Goal: Task Accomplishment & Management: Complete application form

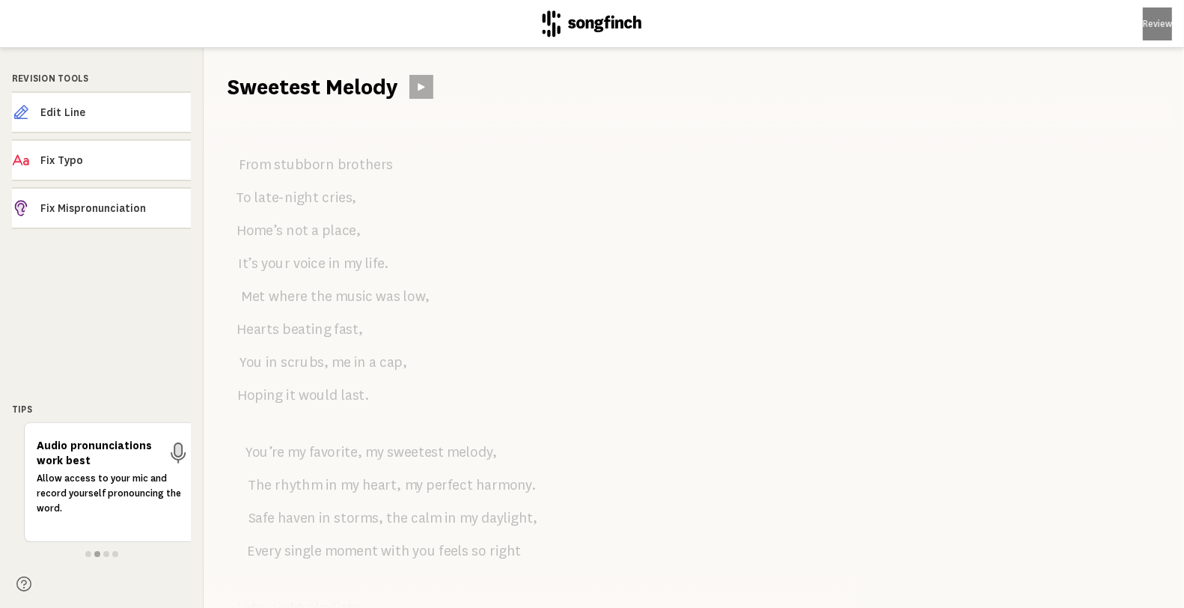
scroll to position [964, 0]
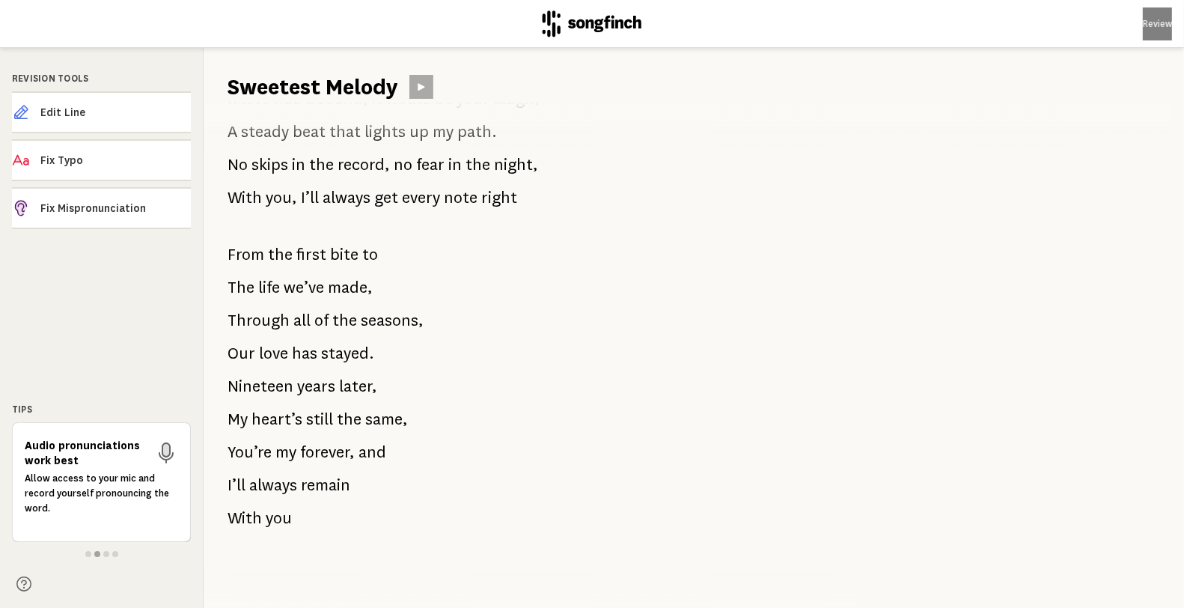
click at [310, 404] on span "still" at bounding box center [319, 419] width 27 height 30
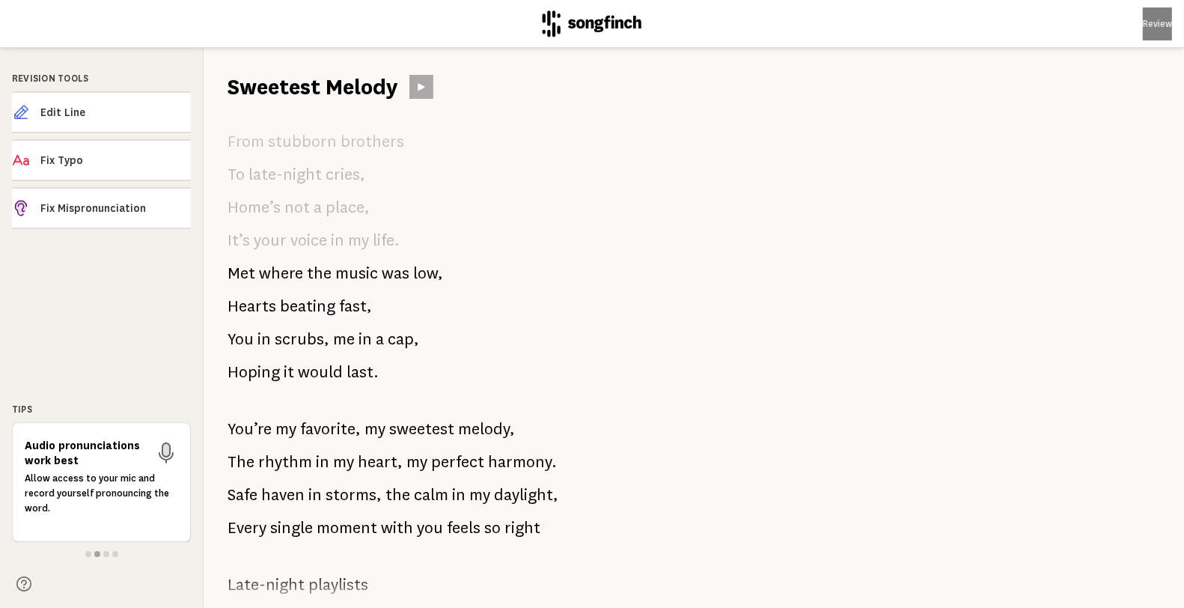
scroll to position [0, 0]
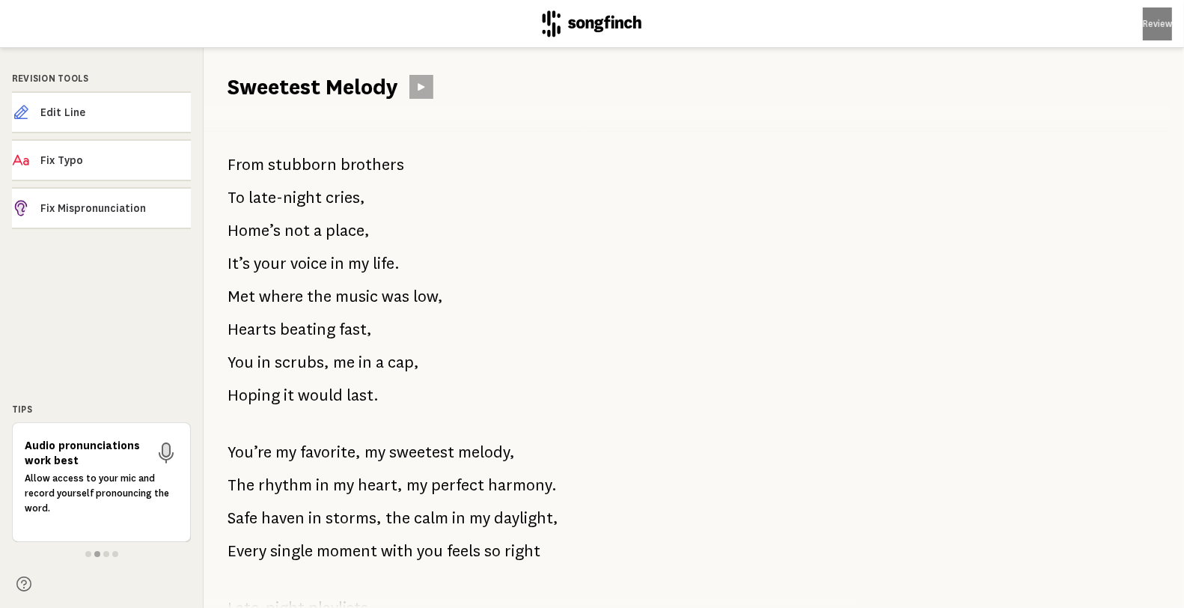
click at [324, 355] on span "scrubs," at bounding box center [302, 362] width 55 height 30
click at [121, 121] on button "Edit Line" at bounding box center [101, 112] width 179 height 42
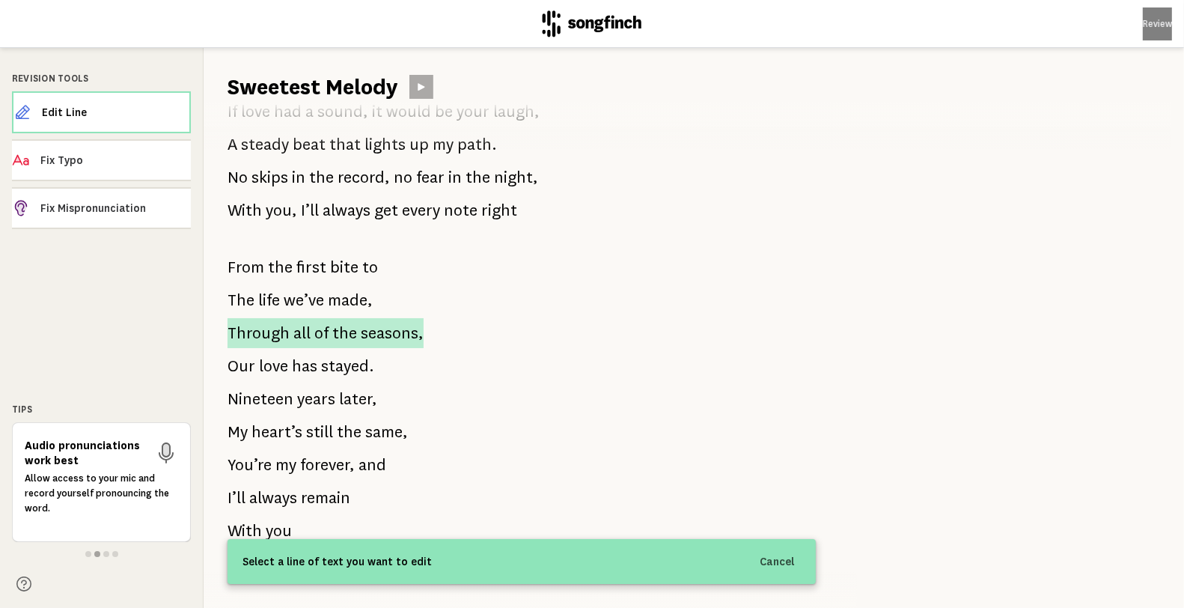
scroll to position [964, 0]
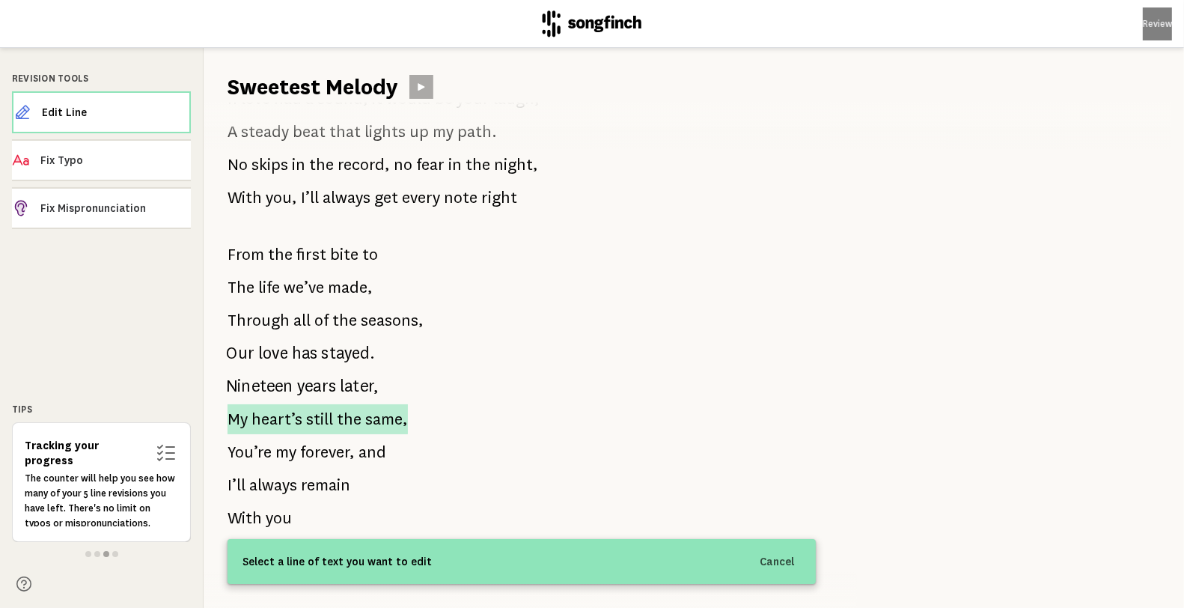
drag, startPoint x: 221, startPoint y: 231, endPoint x: 334, endPoint y: 398, distance: 202.3
click at [334, 398] on div "From stubborn brothers To late-night cries, Home’s not a place, It’s your voice…" at bounding box center [522, 355] width 636 height 506
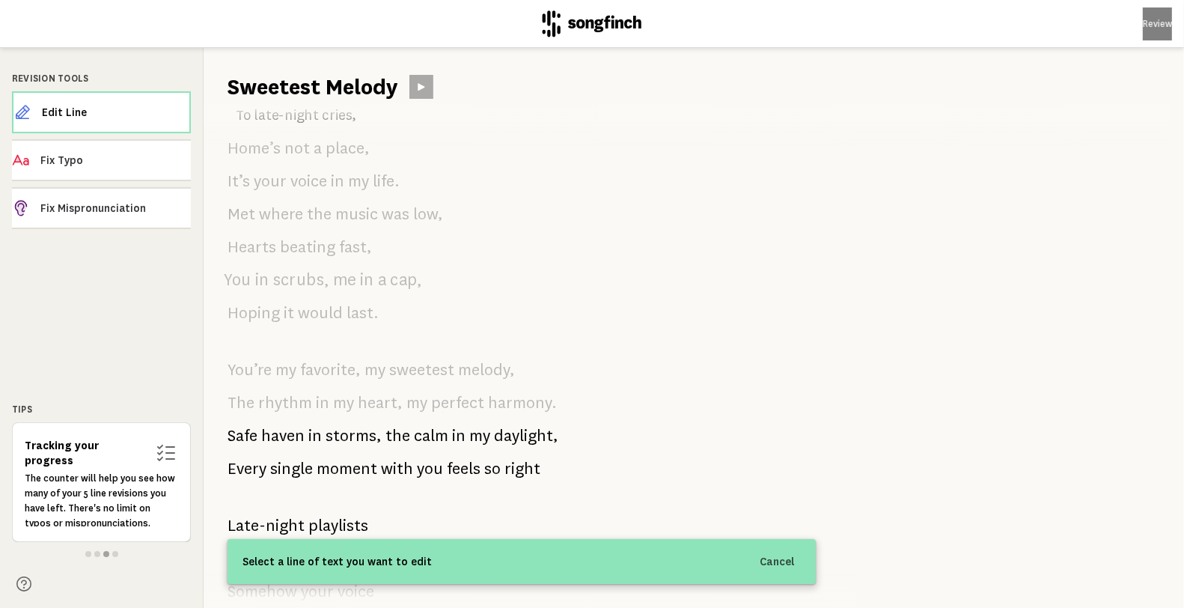
scroll to position [0, 0]
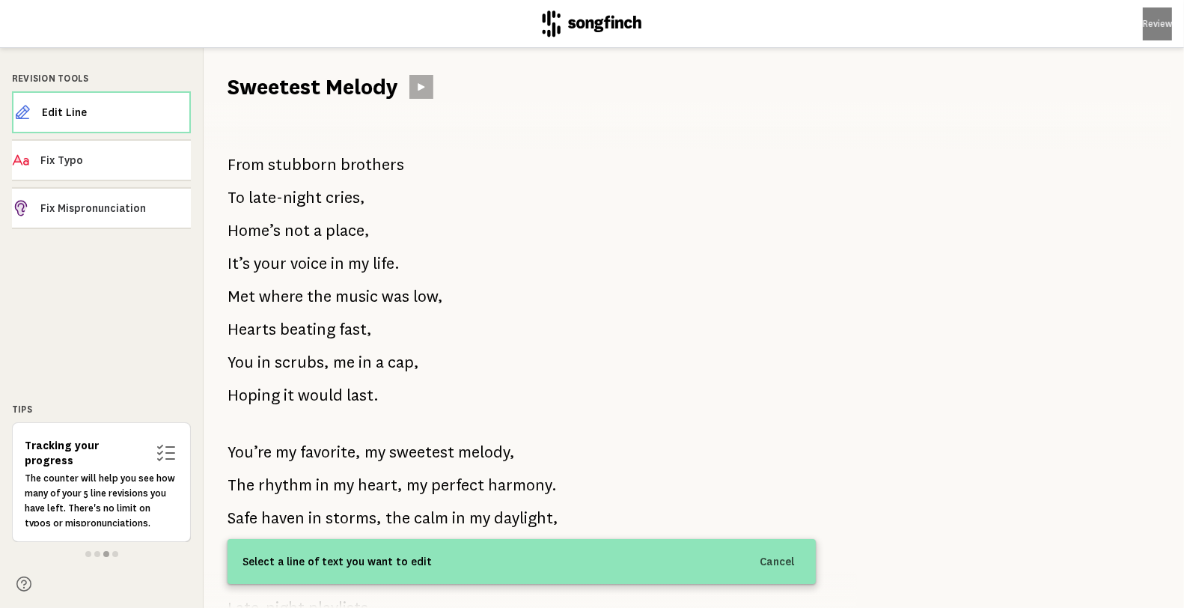
click at [622, 198] on div "From stubborn brothers To late-night cries, Home’s not a place, It’s your voice…" at bounding box center [522, 355] width 636 height 506
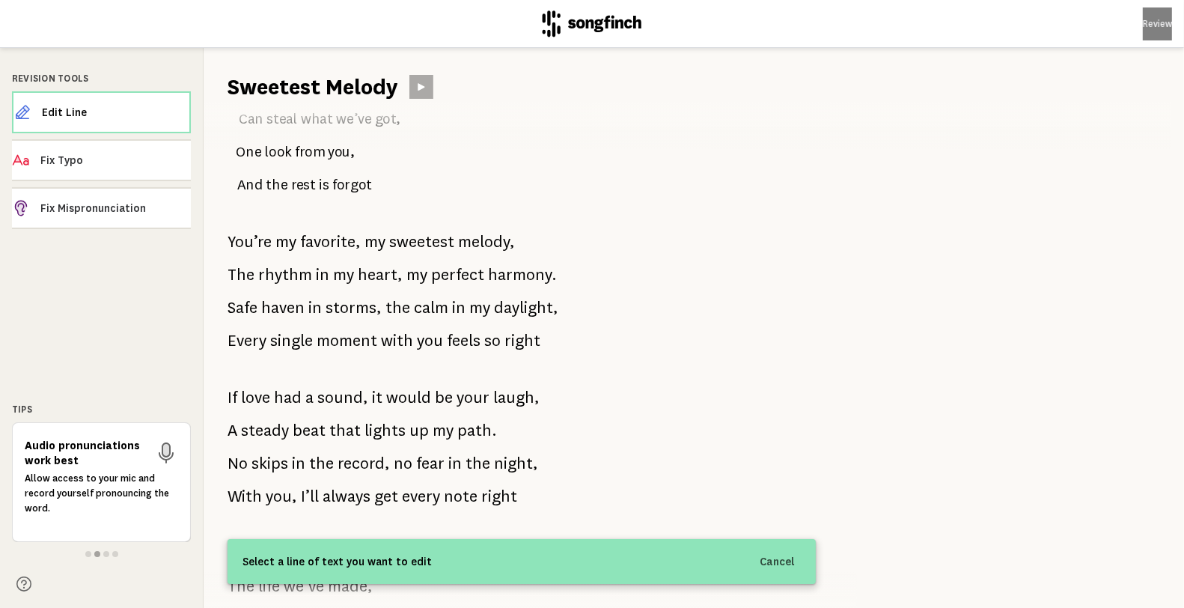
scroll to position [631, 0]
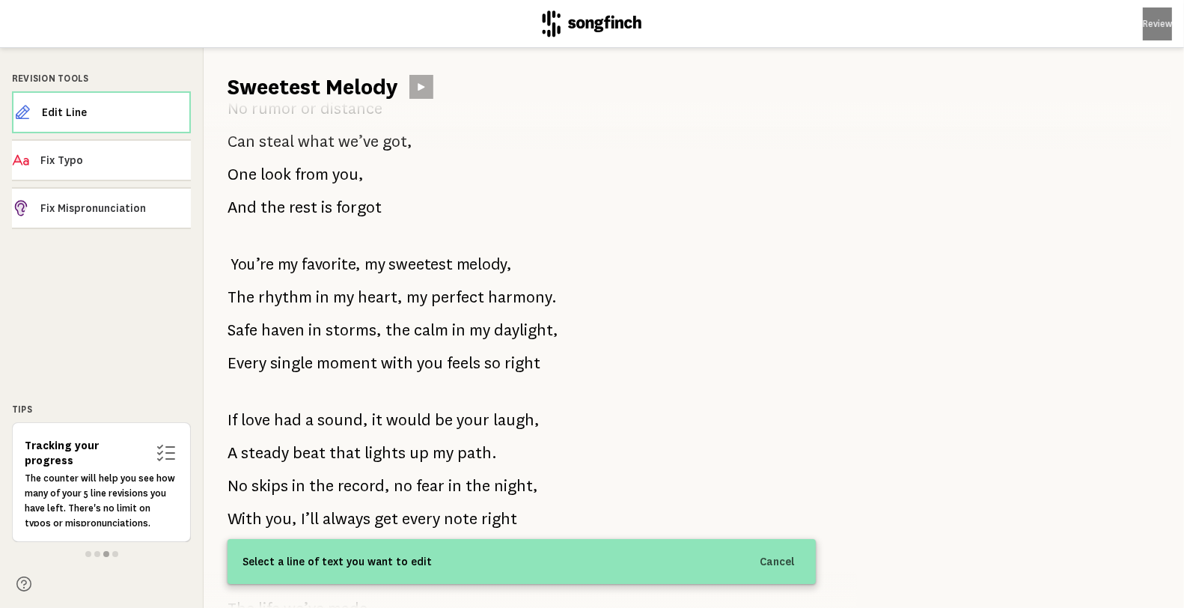
click at [225, 266] on div "From stubborn brothers To late-night cries, Home’s not a place, It’s your voice…" at bounding box center [522, 355] width 636 height 506
drag, startPoint x: 213, startPoint y: 249, endPoint x: 596, endPoint y: 386, distance: 406.8
click at [599, 392] on div "From stubborn brothers To late-night cries, Home’s not a place, It’s your voice…" at bounding box center [522, 355] width 636 height 506
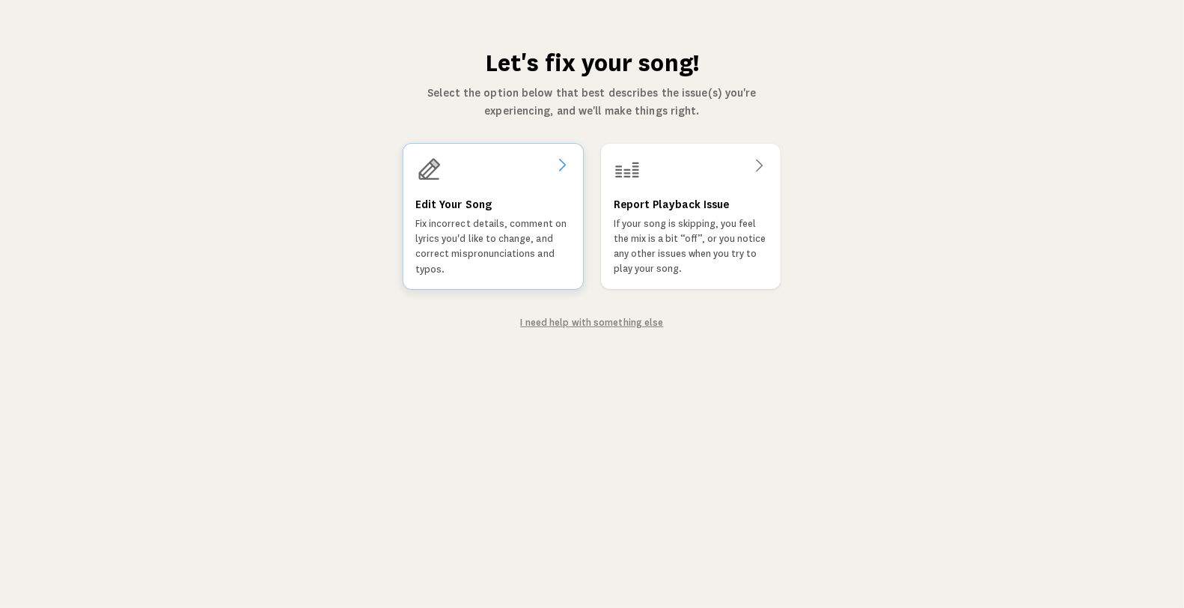
click at [517, 255] on p "Fix incorrect details, comment on lyrics you'd like to change, and correct misp…" at bounding box center [494, 246] width 156 height 61
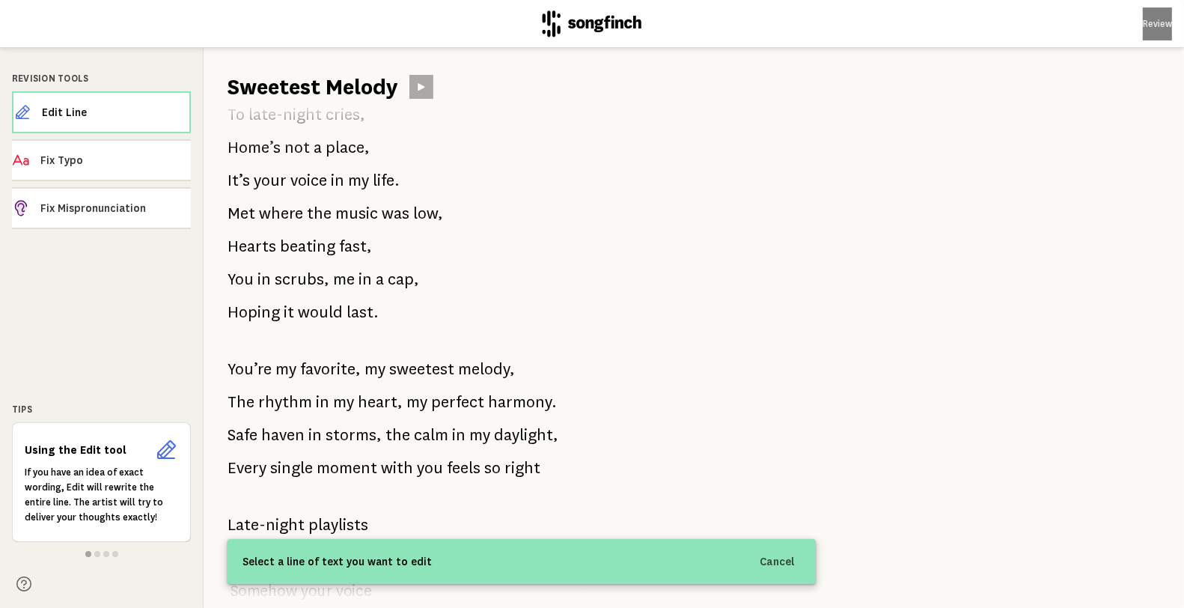
scroll to position [166, 0]
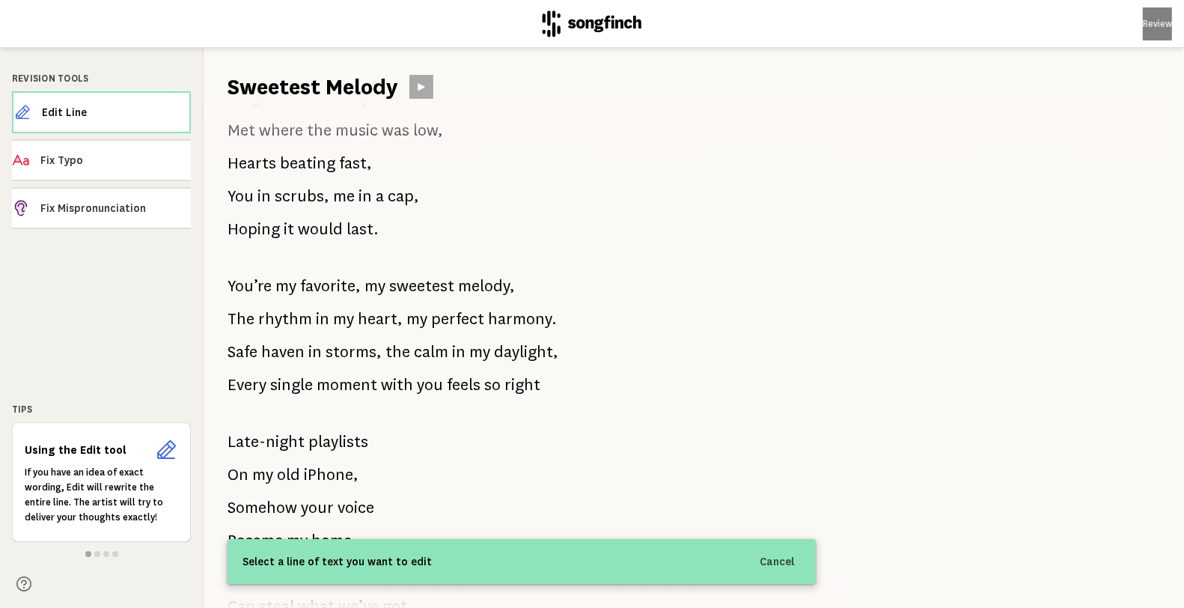
click at [96, 553] on span at bounding box center [97, 554] width 6 height 6
click at [103, 553] on span at bounding box center [106, 554] width 6 height 6
click at [114, 552] on span at bounding box center [115, 554] width 6 height 6
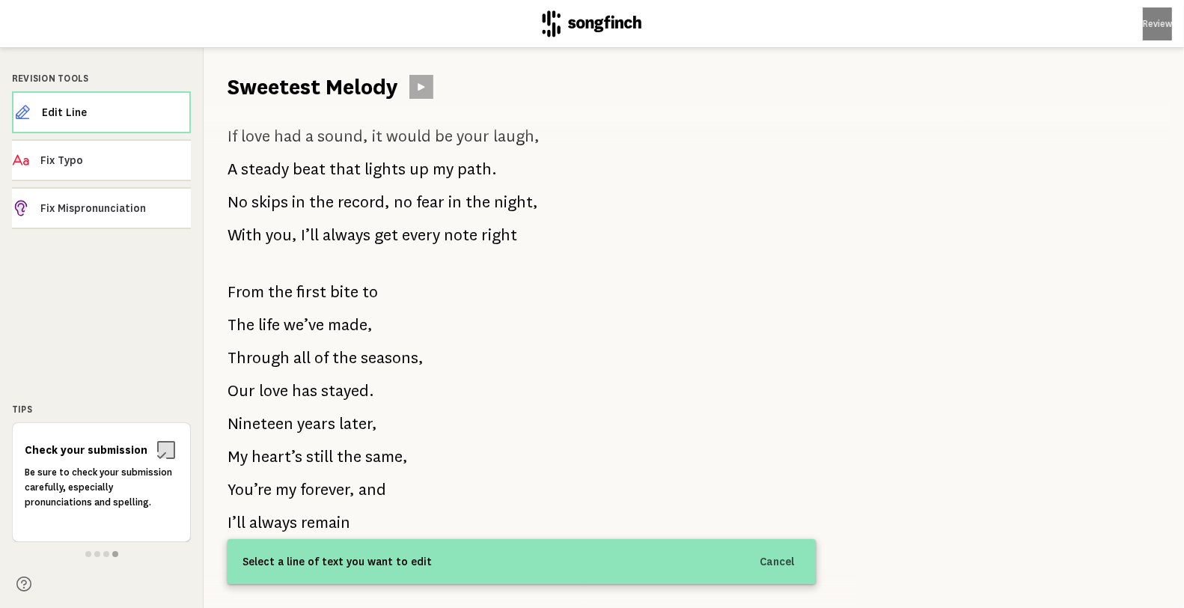
scroll to position [964, 0]
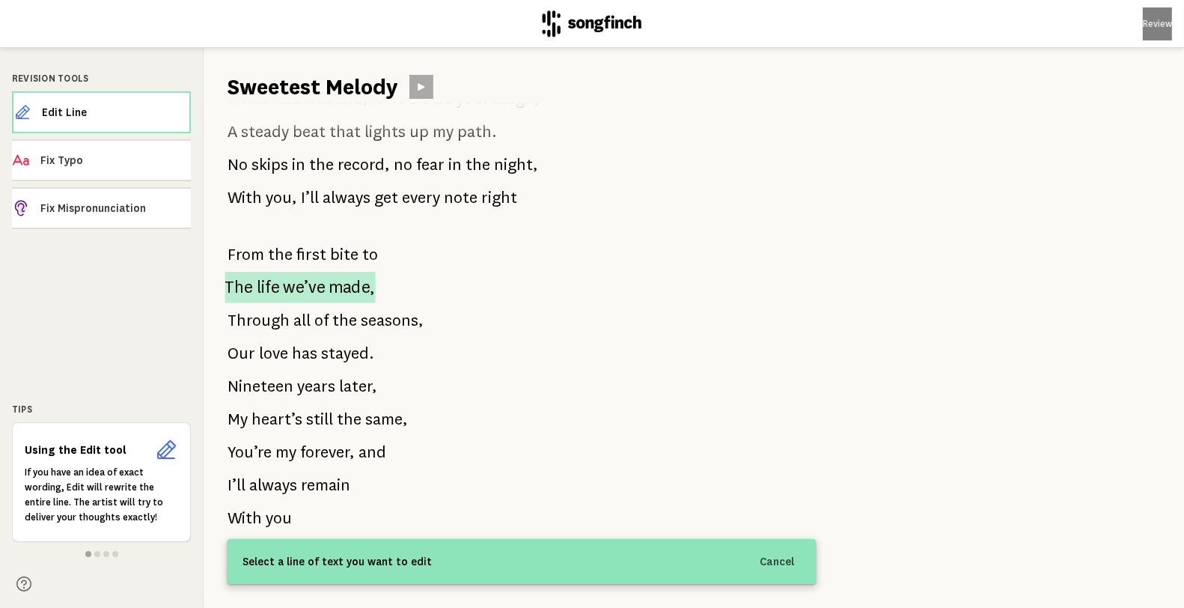
click at [323, 272] on span "we’ve" at bounding box center [304, 287] width 42 height 31
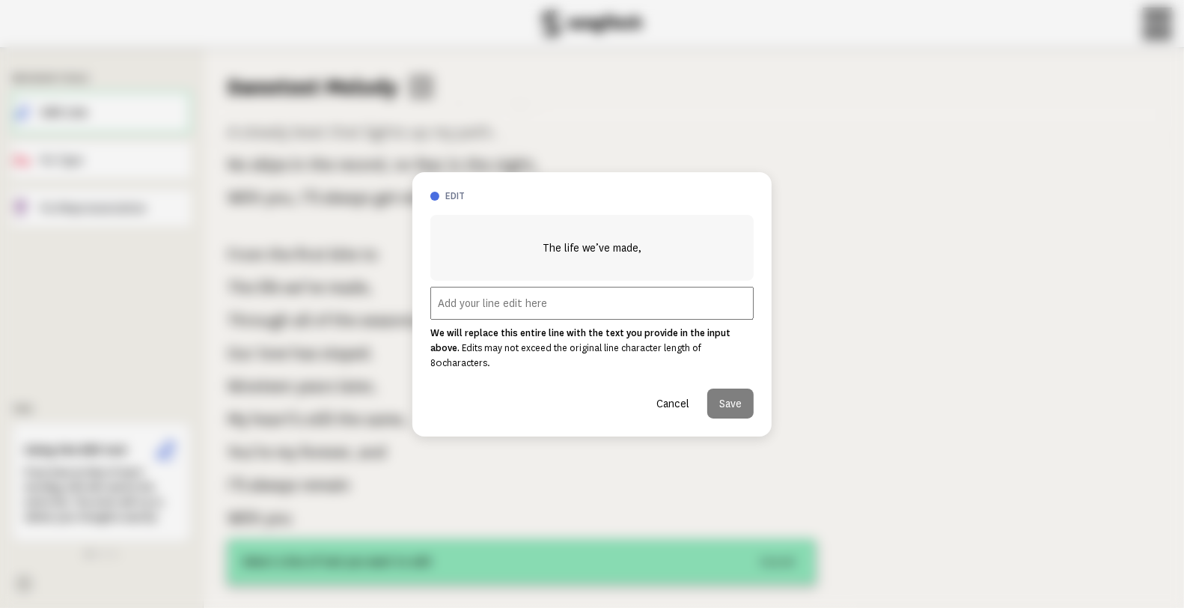
click at [680, 392] on button "Cancel" at bounding box center [673, 404] width 57 height 30
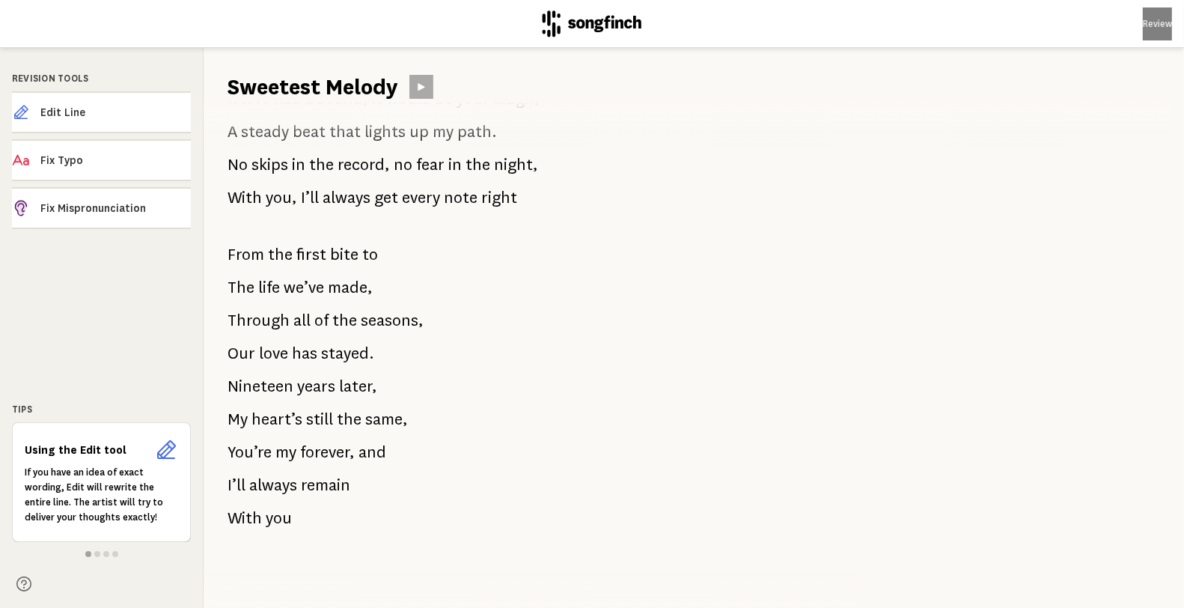
click at [320, 277] on span "we’ve" at bounding box center [304, 288] width 40 height 30
click at [314, 273] on span "we’ve" at bounding box center [304, 288] width 40 height 30
click at [108, 117] on span "Edit Line" at bounding box center [115, 112] width 150 height 15
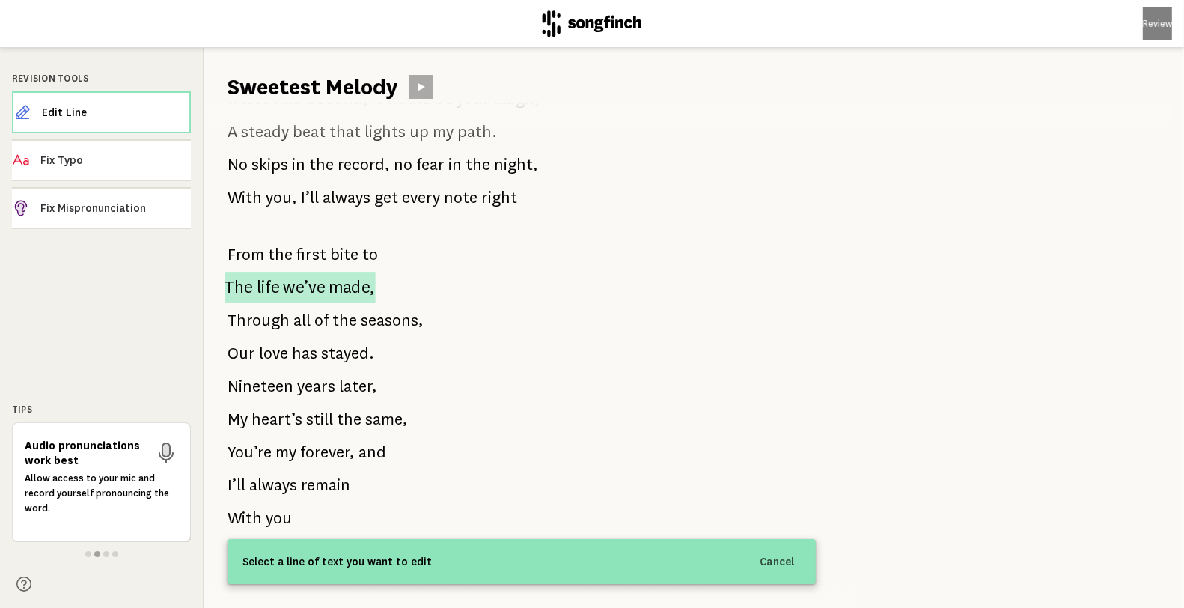
click at [305, 277] on span "we’ve" at bounding box center [304, 287] width 42 height 31
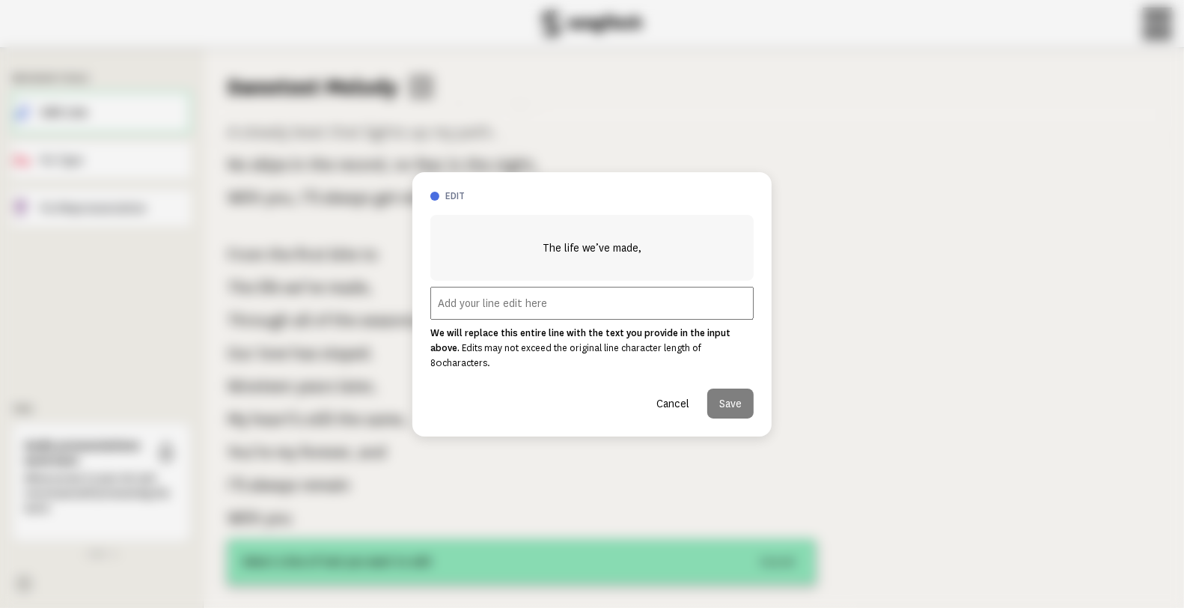
click at [642, 314] on input "text" at bounding box center [592, 303] width 323 height 33
click at [480, 305] on input "To the that kiss in the parking lot" at bounding box center [592, 303] width 323 height 33
type input "To the kiss in the parking lot"
click at [743, 389] on button "Save" at bounding box center [731, 404] width 46 height 30
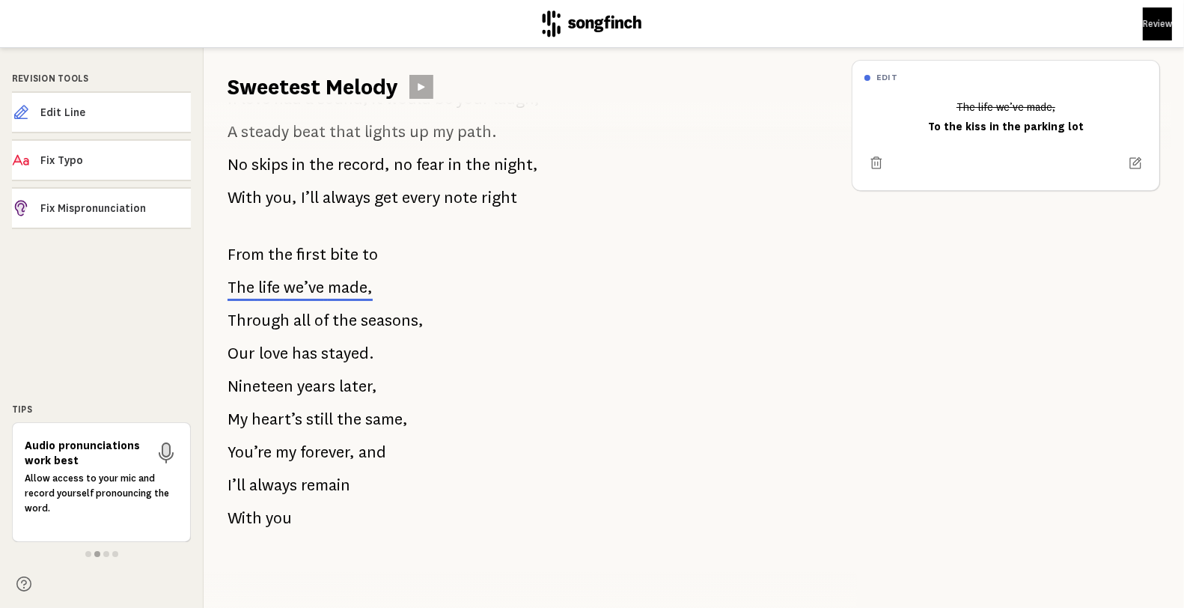
click at [320, 305] on span "of" at bounding box center [321, 320] width 14 height 30
click at [1131, 162] on icon at bounding box center [1137, 163] width 12 height 12
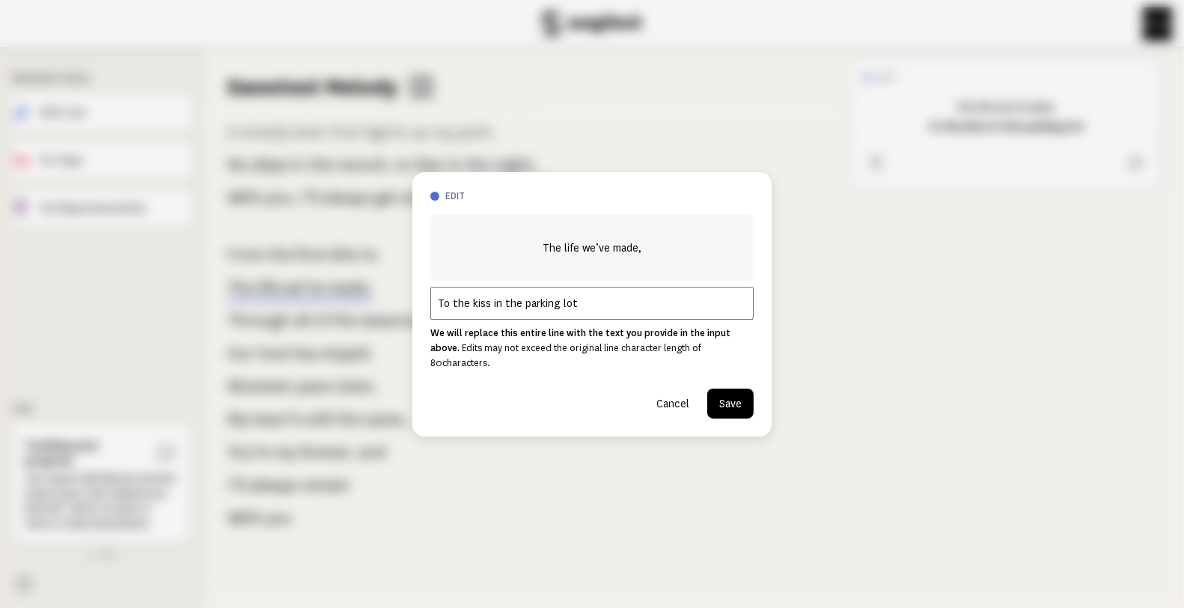
click at [712, 389] on button "Save" at bounding box center [731, 404] width 46 height 30
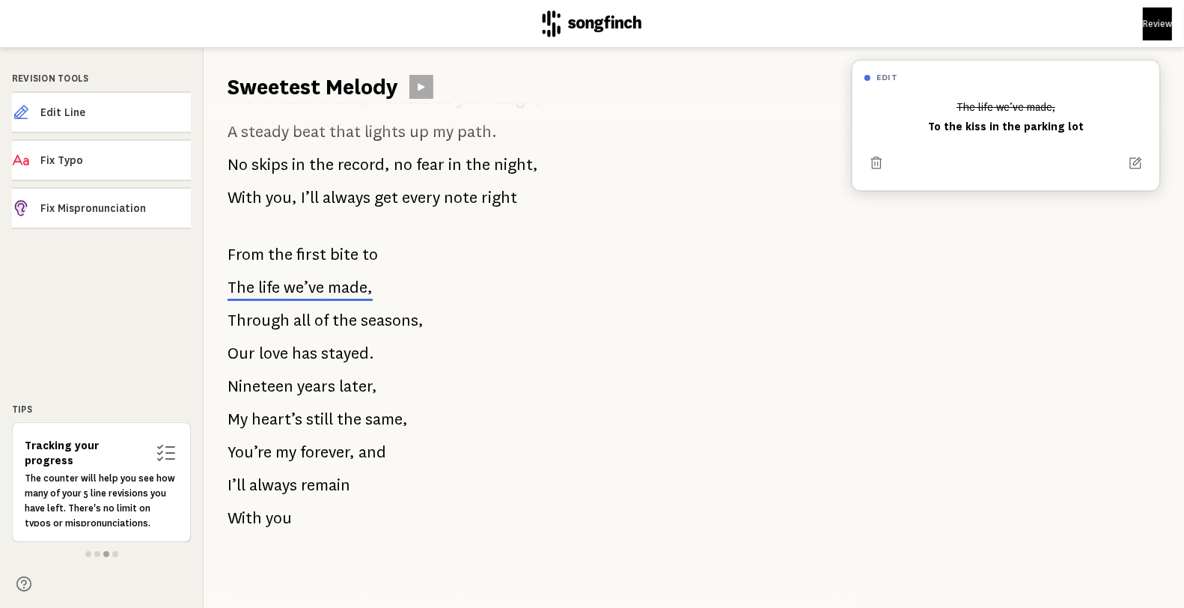
click at [996, 106] on div "The life we’ve made, To the kiss in the parking lot" at bounding box center [1006, 116] width 283 height 45
click at [944, 131] on div "The life we’ve made, To the kiss in the parking lot" at bounding box center [1006, 116] width 283 height 45
click at [102, 118] on span "Edit Line" at bounding box center [115, 112] width 150 height 15
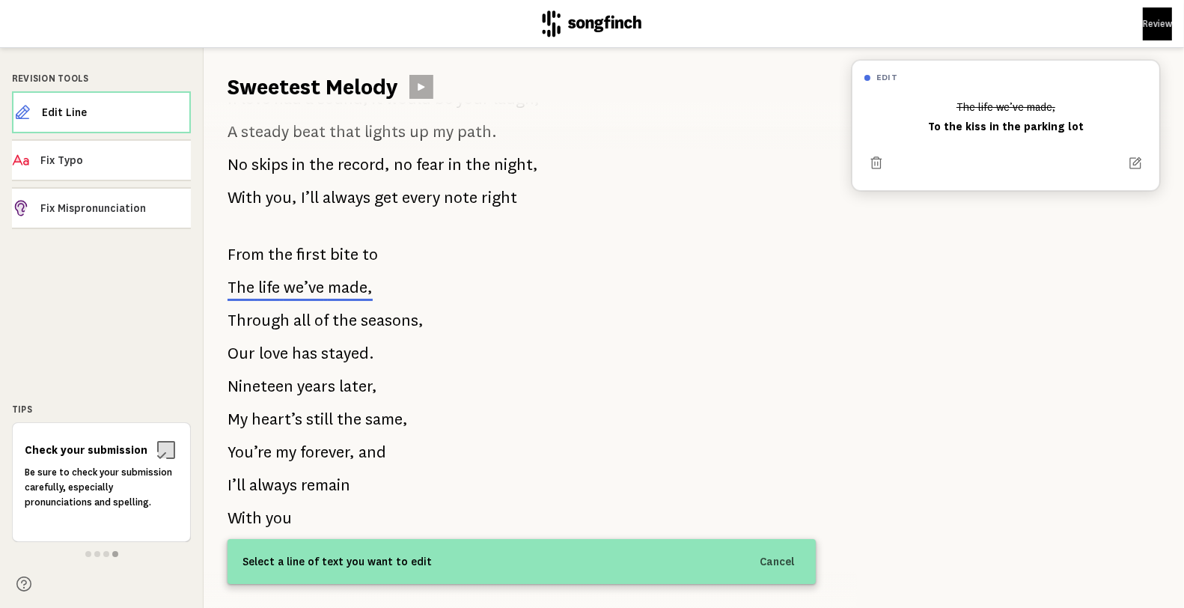
click at [947, 130] on div "The life we’ve made, To the kiss in the parking lot" at bounding box center [1006, 116] width 283 height 45
click at [952, 125] on div "The life we’ve made, To the kiss in the parking lot" at bounding box center [1006, 116] width 283 height 45
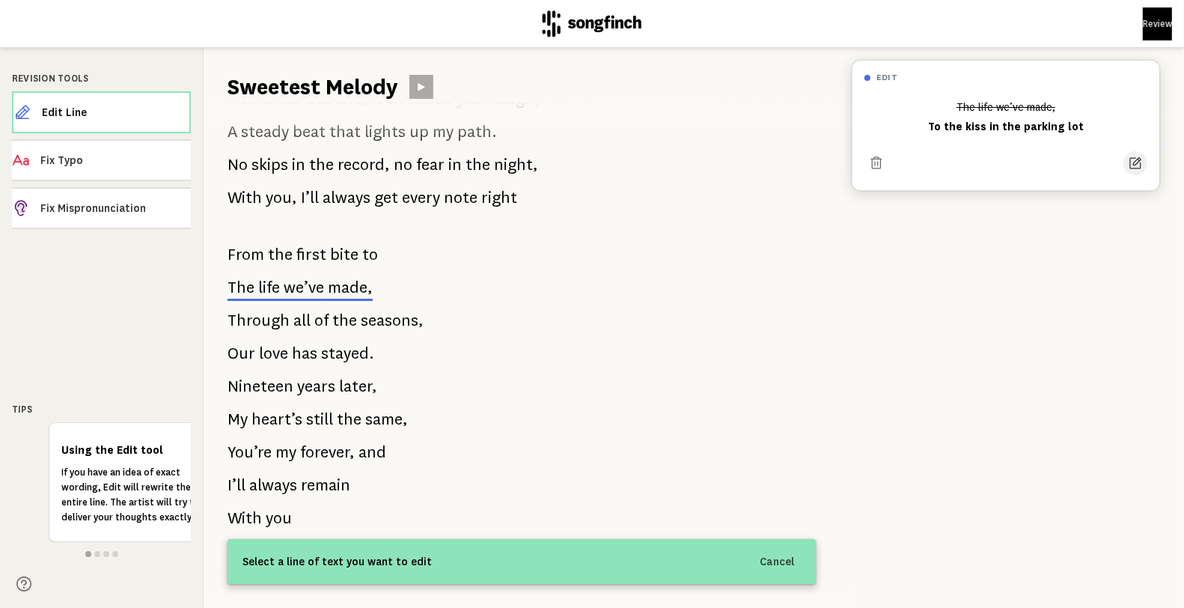
click at [1128, 158] on icon at bounding box center [1135, 163] width 15 height 15
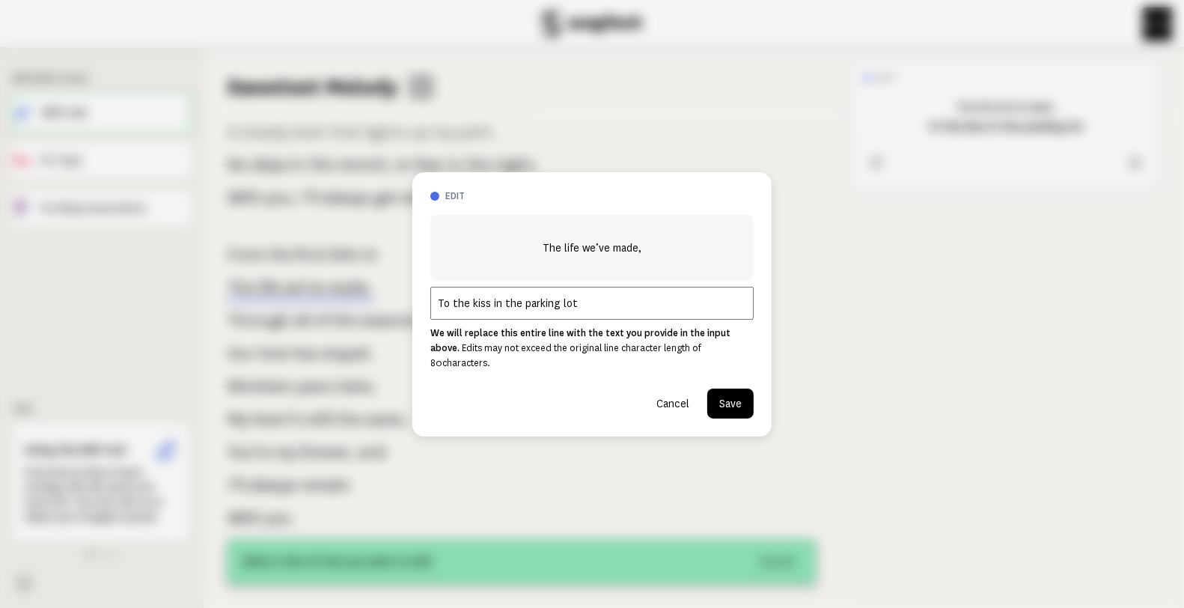
drag, startPoint x: 449, startPoint y: 307, endPoint x: 499, endPoint y: 300, distance: 50.6
click at [449, 305] on input "To the kiss in the parking lot" at bounding box center [592, 303] width 323 height 33
type input "the kiss in the parking lot"
click at [734, 389] on button "Save" at bounding box center [731, 404] width 46 height 30
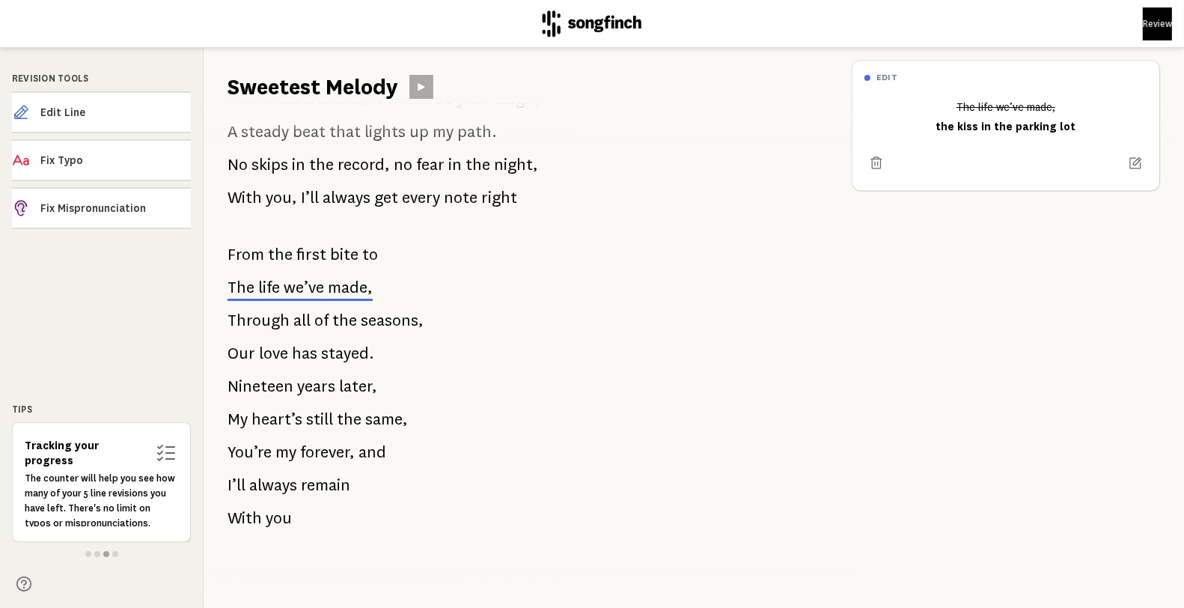
click at [397, 308] on span "seasons," at bounding box center [392, 320] width 63 height 30
click at [141, 112] on span "Edit Line" at bounding box center [115, 112] width 150 height 15
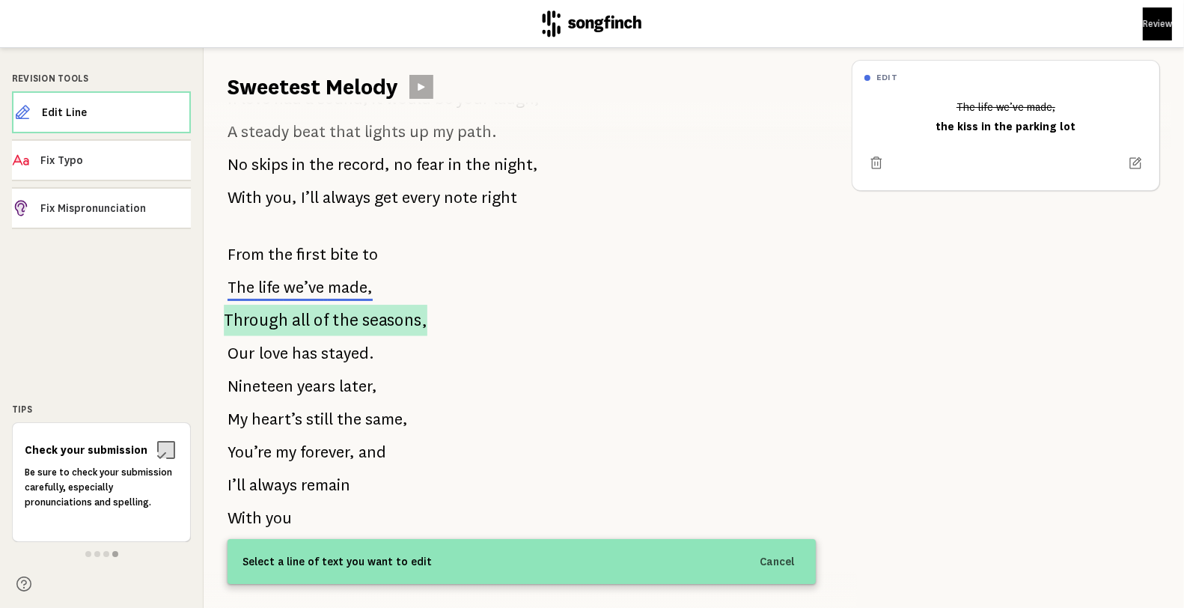
click at [264, 308] on span "Through" at bounding box center [256, 320] width 64 height 31
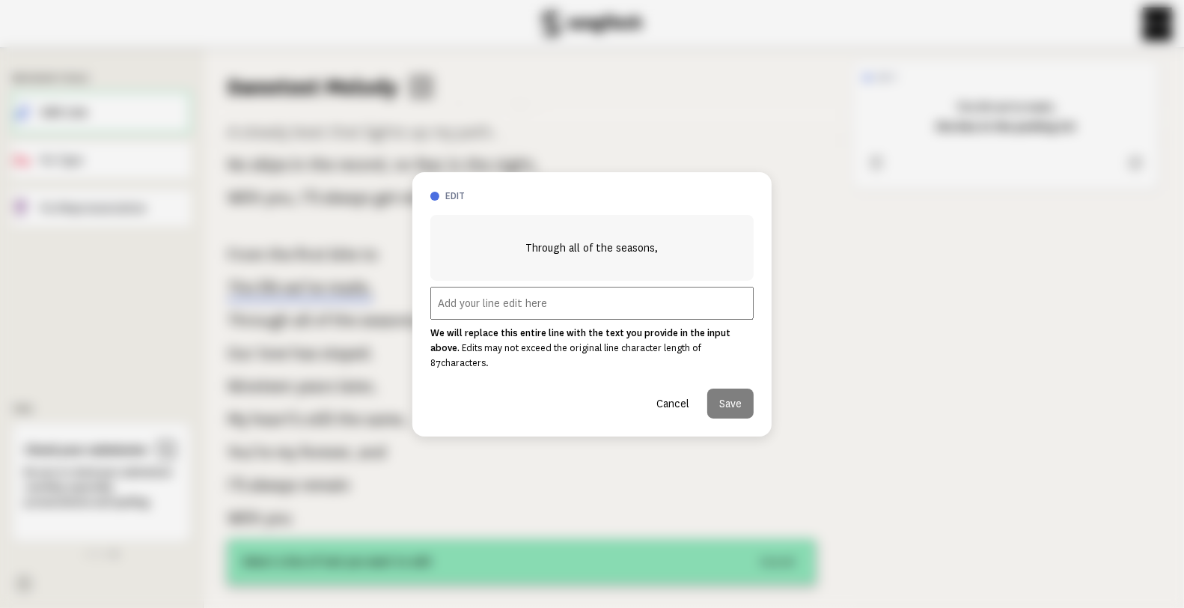
click at [556, 312] on input "text" at bounding box center [592, 303] width 323 height 33
click at [549, 307] on input "text" at bounding box center [592, 303] width 323 height 33
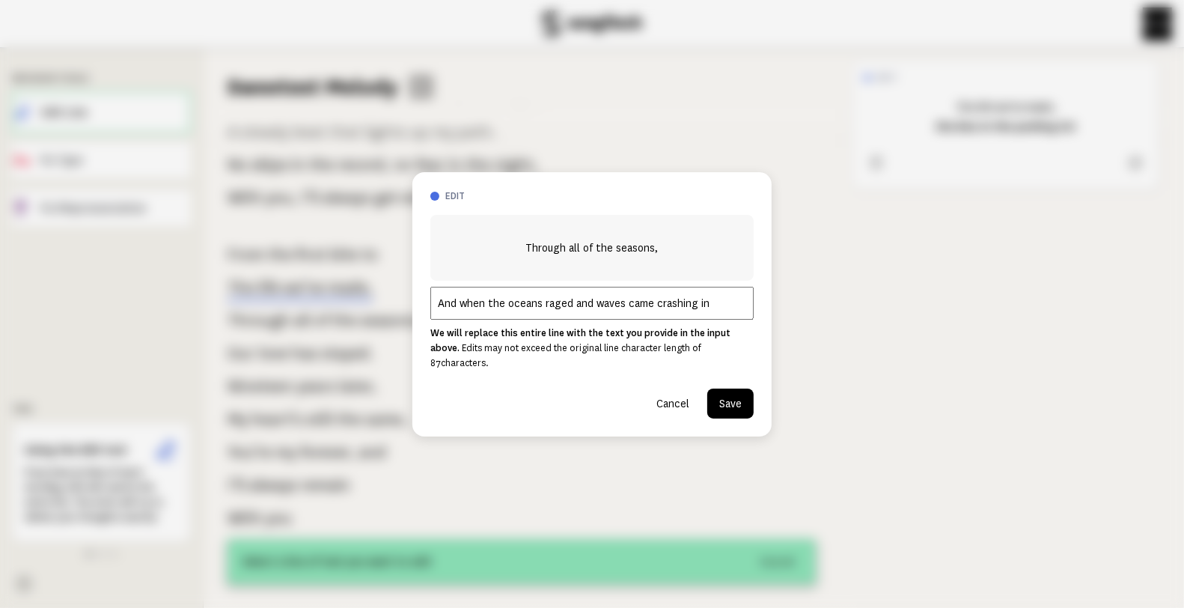
type input "And when the oceans raged and waves came crashing in"
click at [725, 400] on button "Save" at bounding box center [731, 404] width 46 height 30
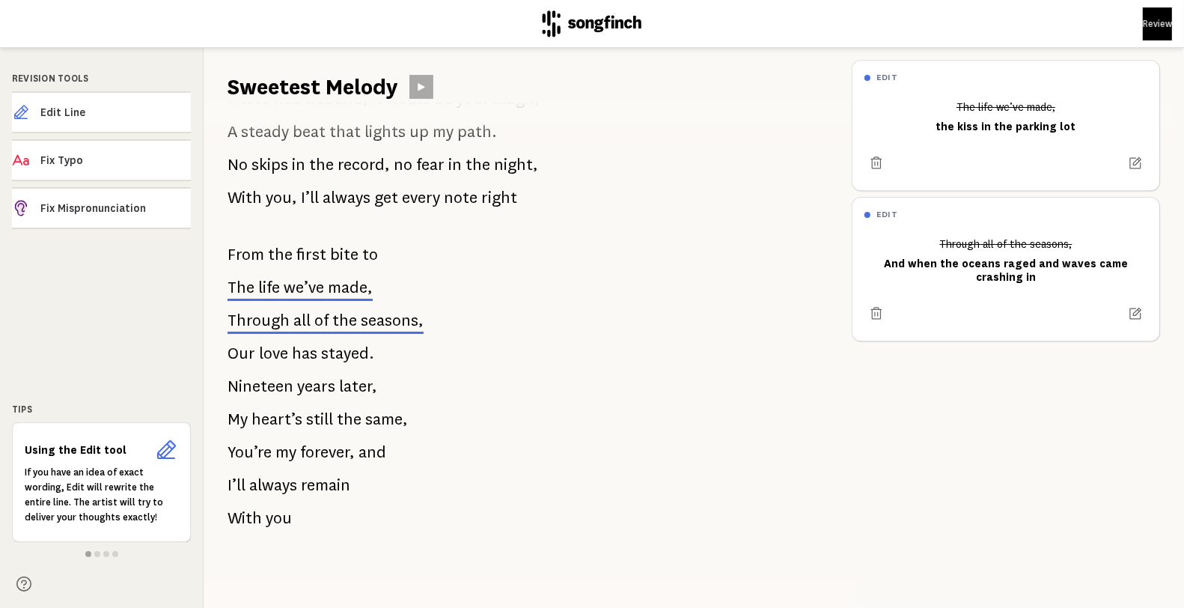
click at [325, 348] on span "stayed." at bounding box center [347, 353] width 53 height 30
click at [312, 340] on span "has" at bounding box center [304, 353] width 25 height 30
click at [116, 116] on span "Edit Line" at bounding box center [115, 112] width 150 height 15
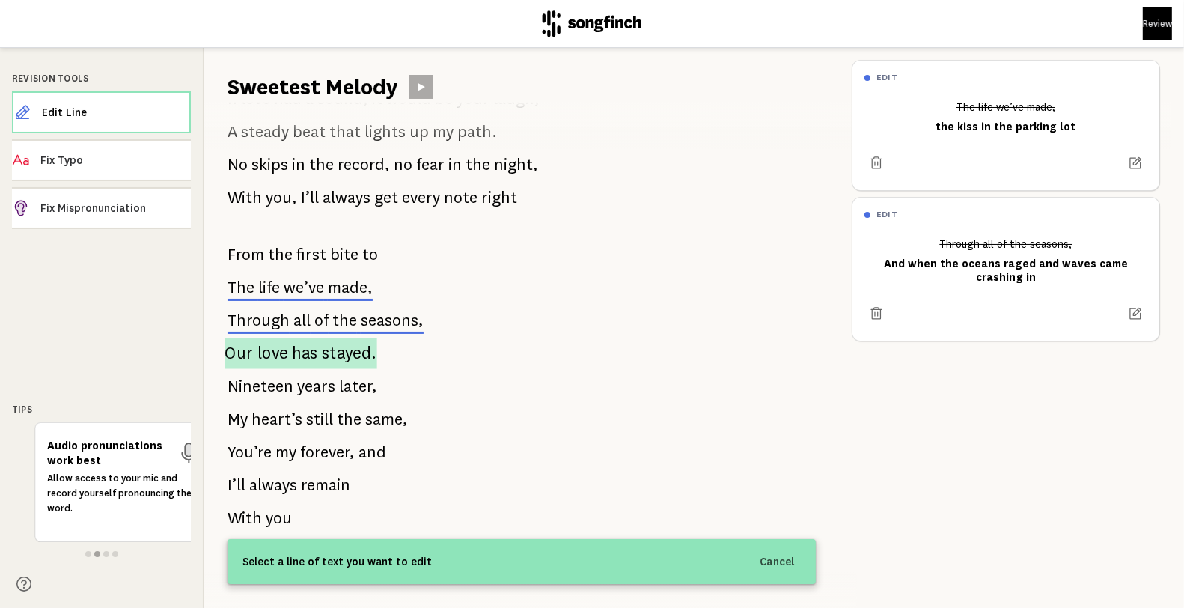
click at [308, 338] on span "has" at bounding box center [305, 353] width 26 height 31
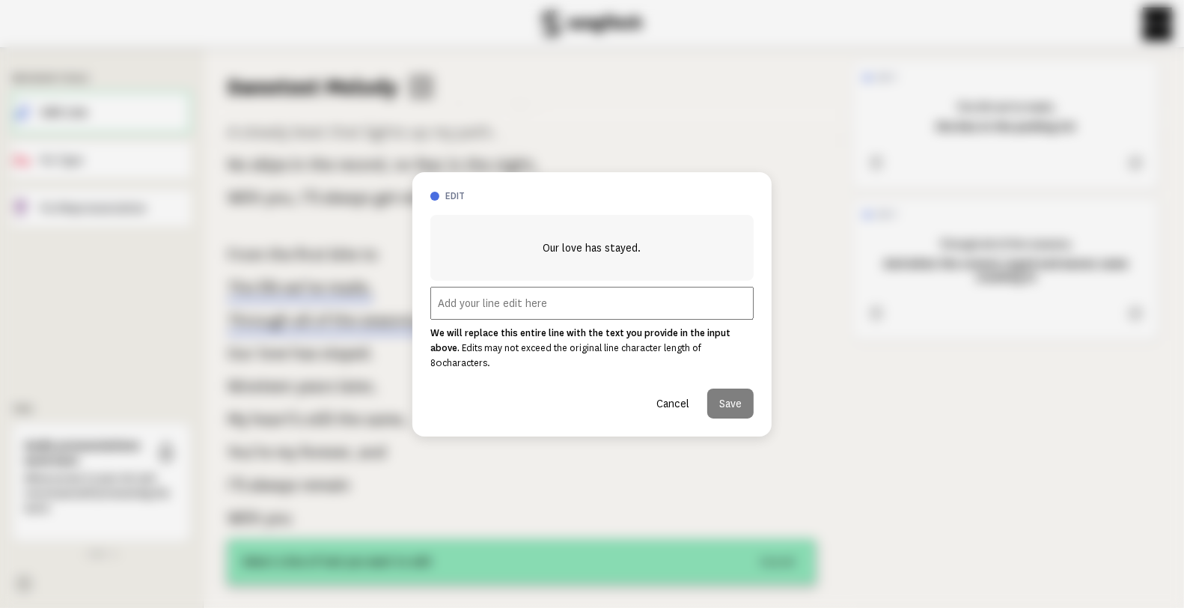
click at [543, 302] on input "text" at bounding box center [592, 303] width 323 height 33
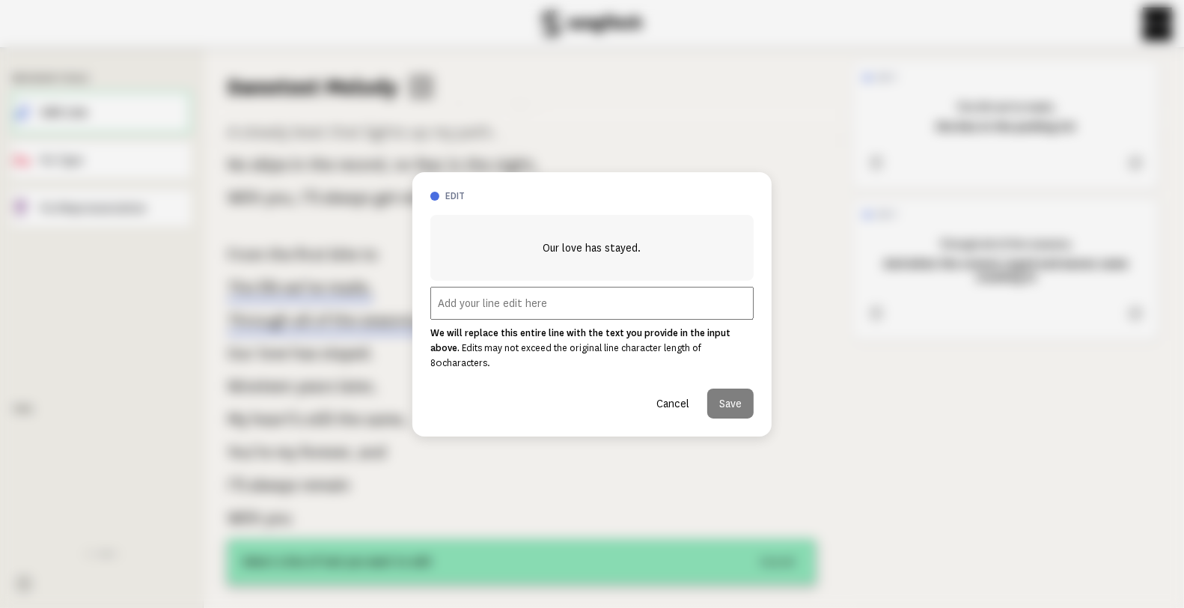
paste input "I came back to life just locking eyes with my person"
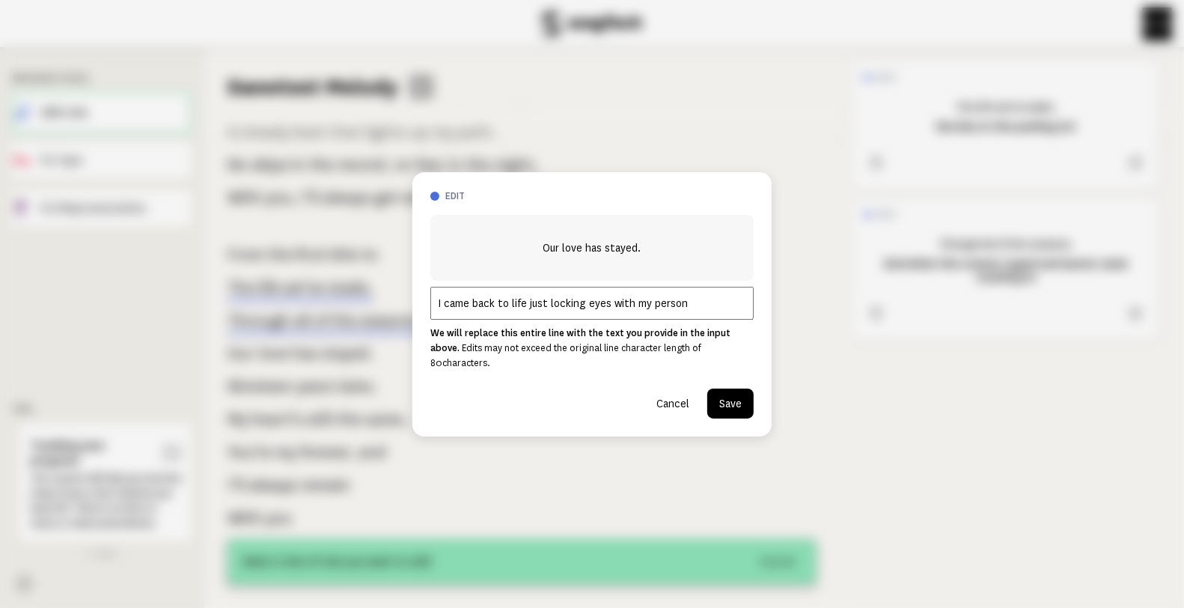
type input "I came back to life just locking eyes with my person"
click at [725, 397] on button "Save" at bounding box center [731, 404] width 46 height 30
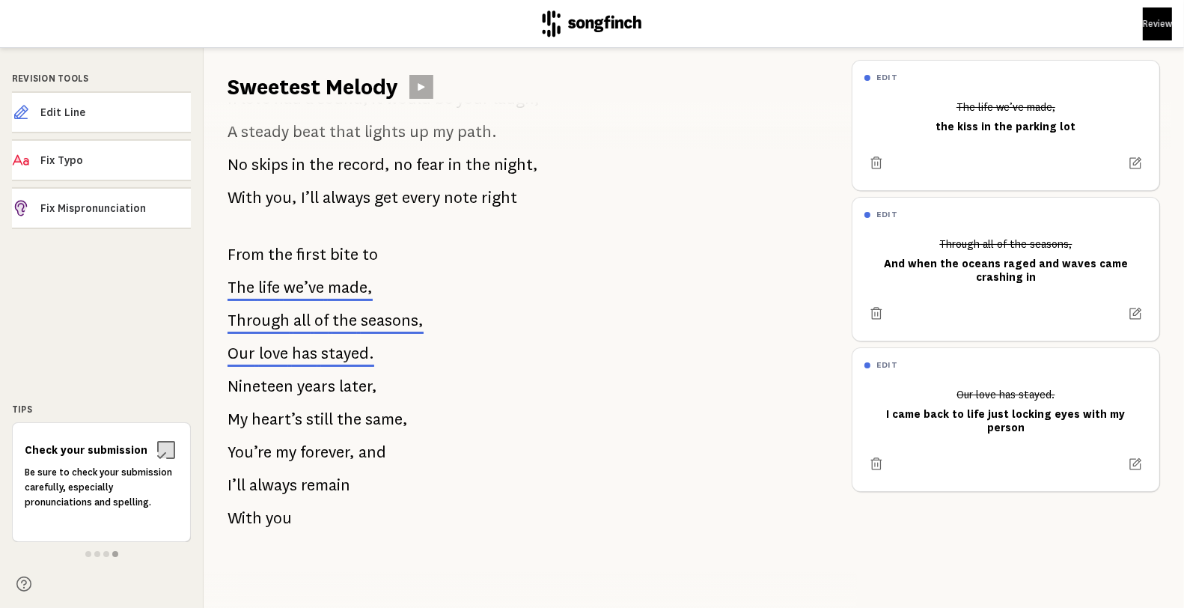
click at [339, 375] on span "later," at bounding box center [358, 386] width 38 height 30
click at [300, 377] on span "years" at bounding box center [316, 386] width 38 height 30
click at [85, 109] on span "Edit Line" at bounding box center [115, 112] width 150 height 15
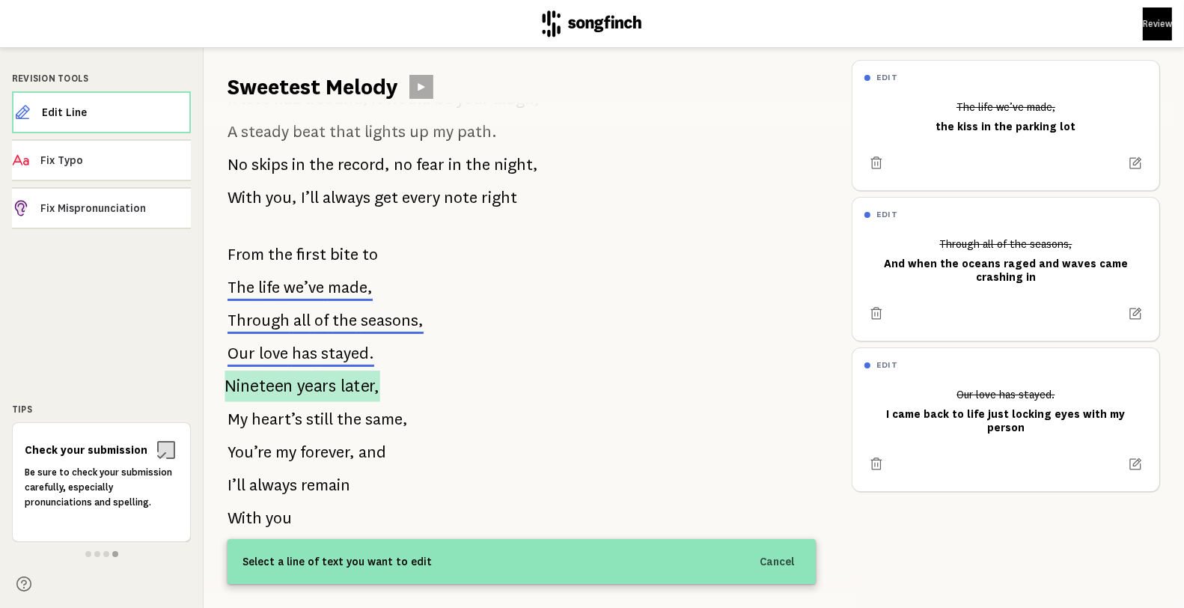
click at [311, 376] on span "years" at bounding box center [317, 386] width 40 height 31
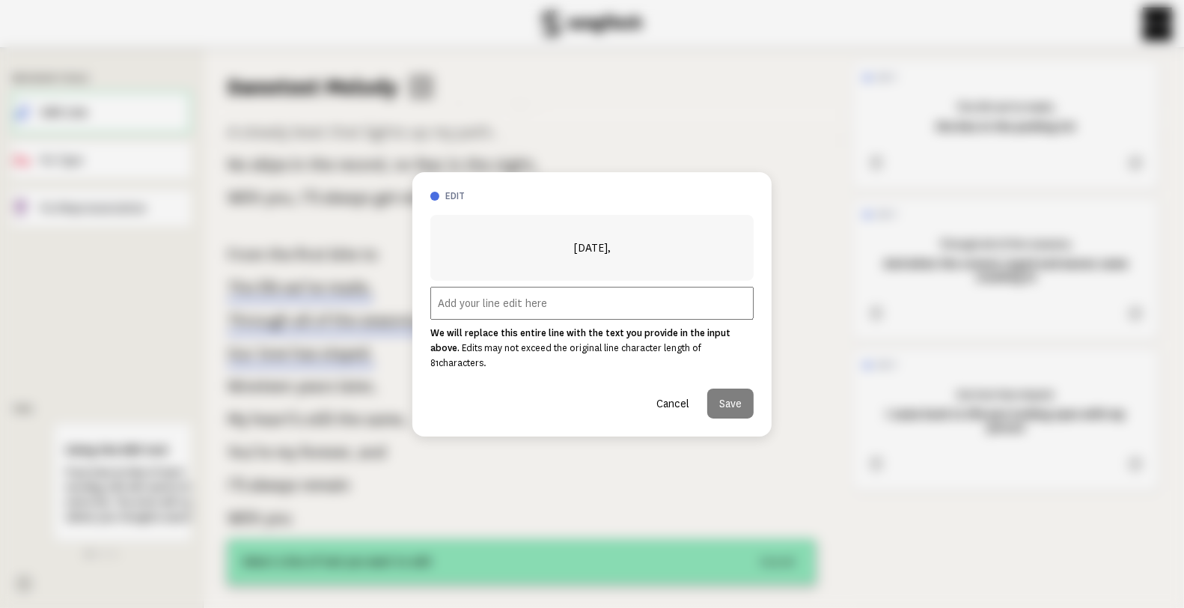
click at [526, 314] on input "text" at bounding box center [592, 303] width 323 height 33
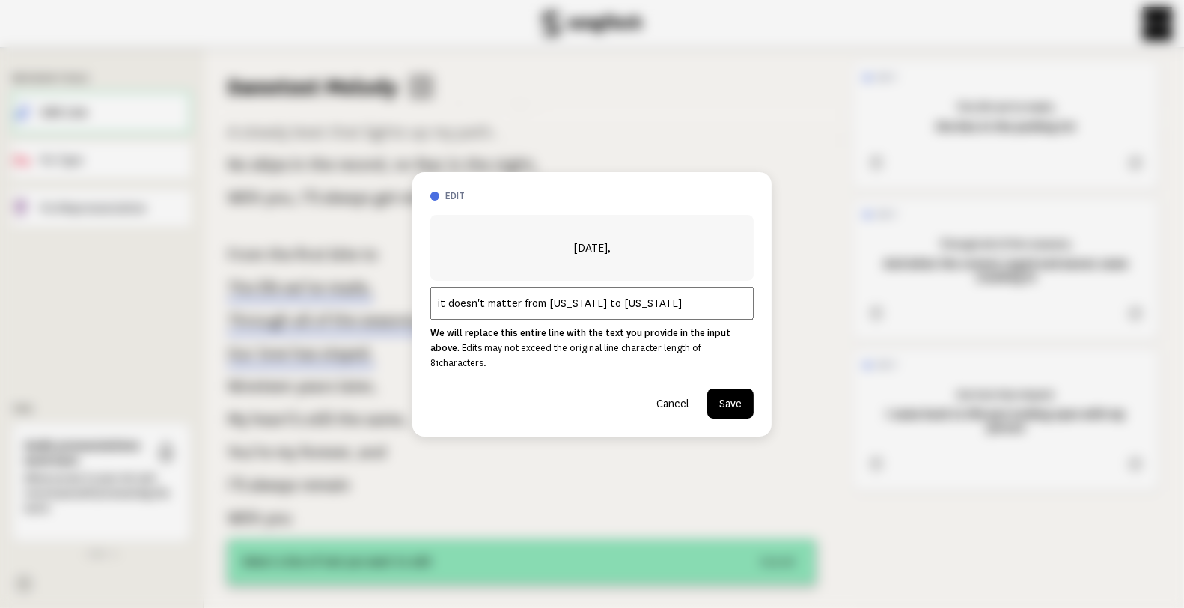
type input "it doesn't matter from [US_STATE] to [US_STATE]"
click at [720, 389] on button "Save" at bounding box center [731, 404] width 46 height 30
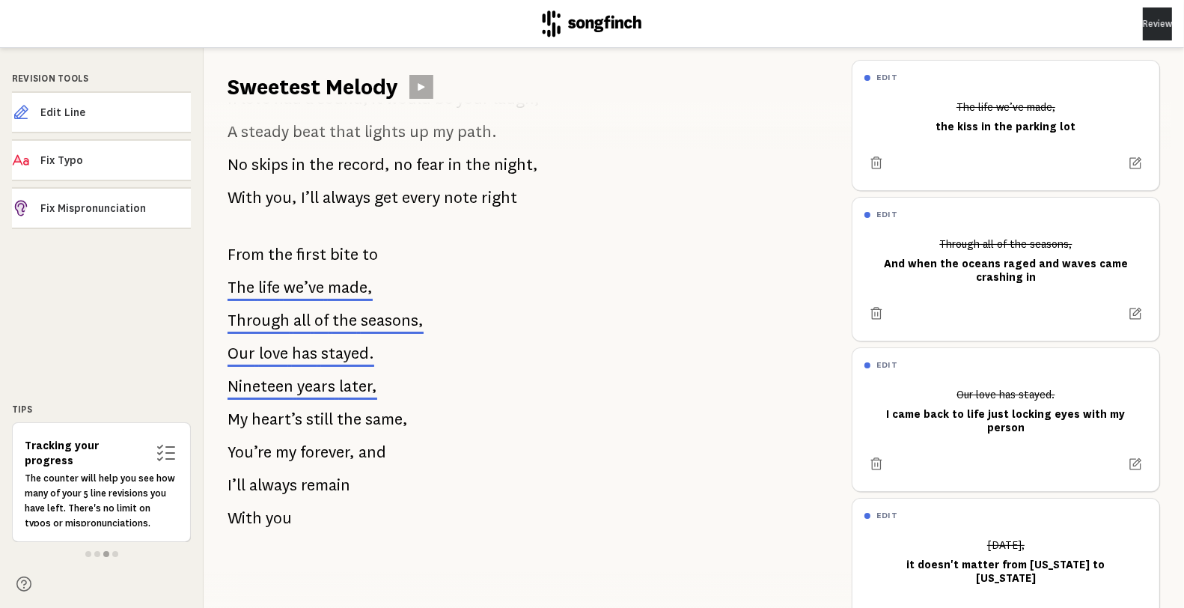
click at [1143, 30] on button "Review" at bounding box center [1157, 23] width 29 height 33
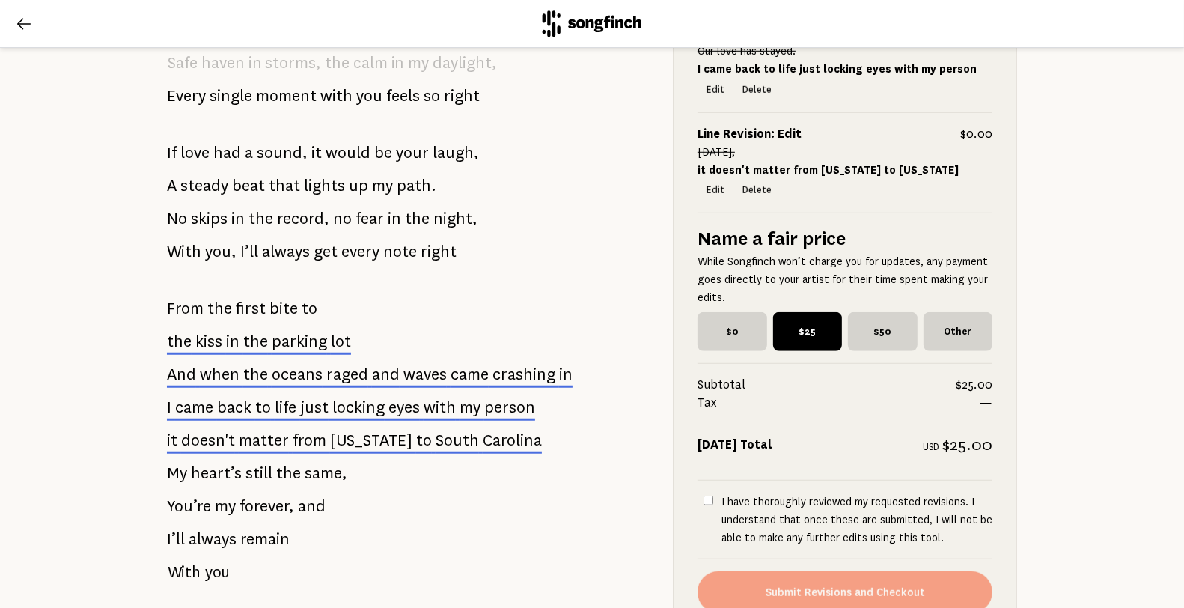
scroll to position [1091, 0]
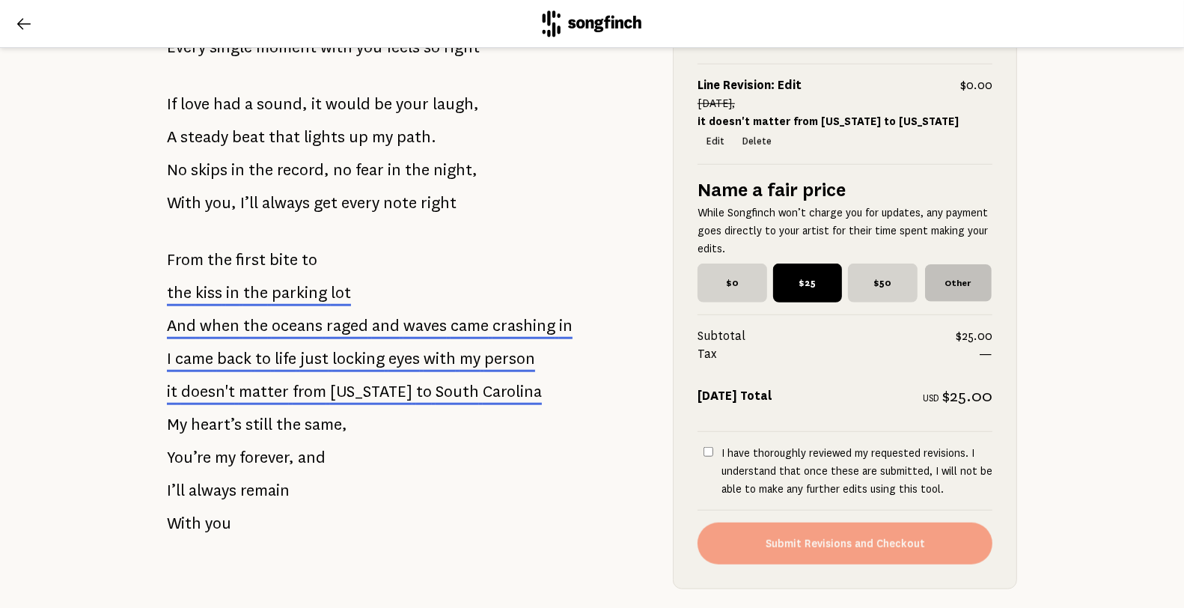
click at [952, 302] on span "Other" at bounding box center [958, 282] width 66 height 37
click at [934, 273] on input "Other" at bounding box center [929, 269] width 10 height 10
checkbox input "true"
radio input "false"
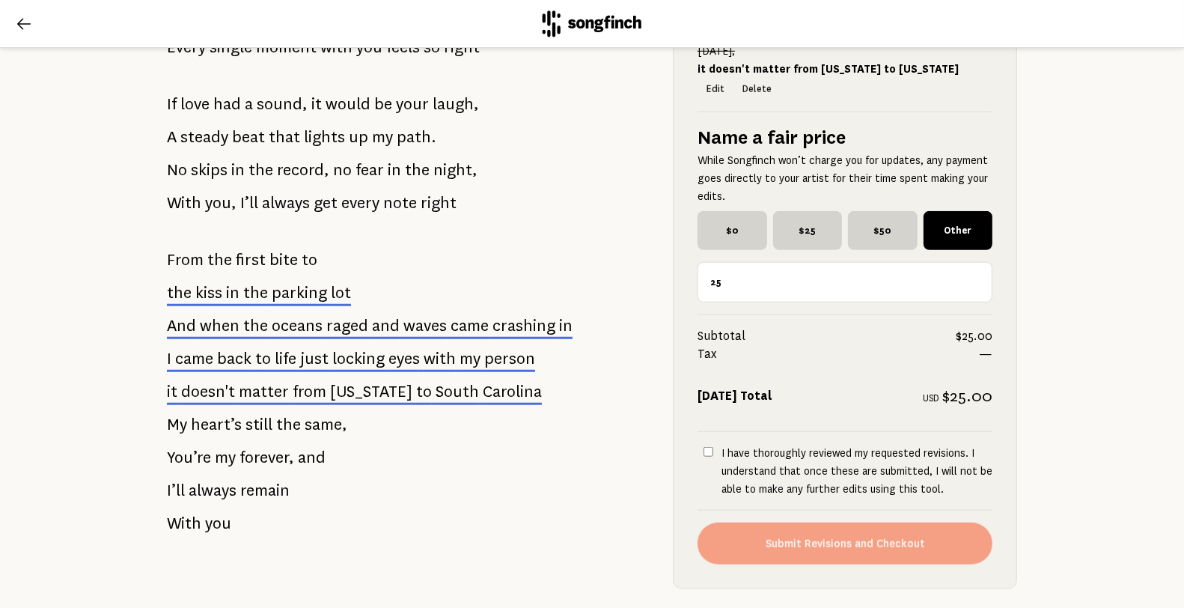
click at [780, 296] on input "25" at bounding box center [845, 282] width 295 height 40
click at [967, 288] on input "26" at bounding box center [845, 282] width 295 height 40
click at [966, 302] on input "26" at bounding box center [845, 282] width 295 height 40
click at [966, 296] on input "25" at bounding box center [845, 282] width 295 height 40
click at [966, 296] on input "24" at bounding box center [845, 282] width 295 height 40
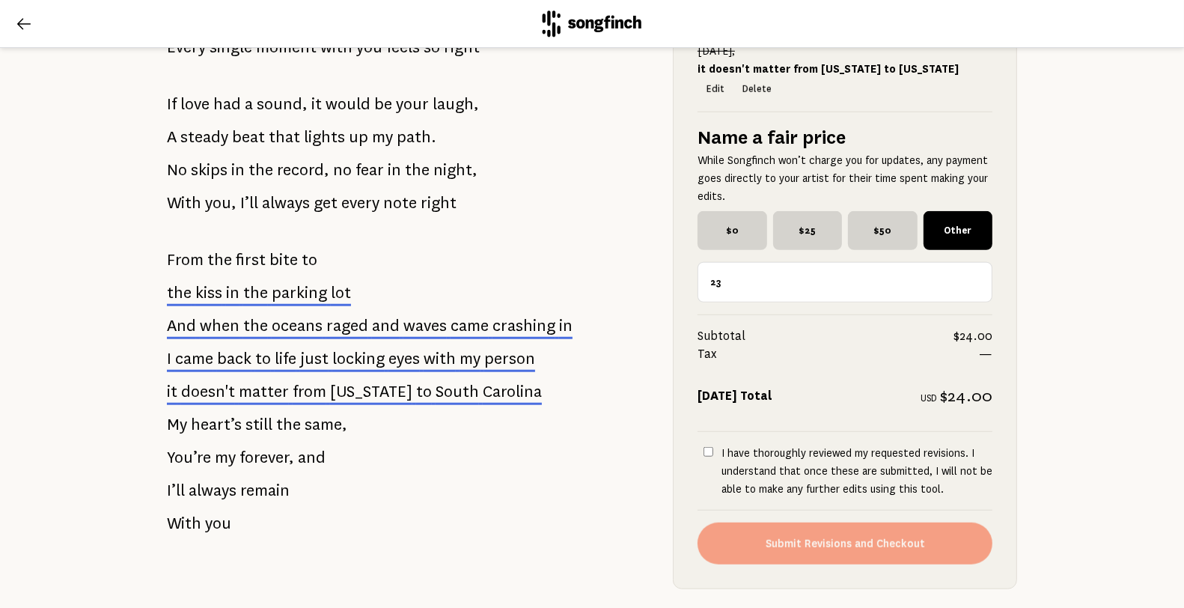
click at [966, 296] on input "23" at bounding box center [845, 282] width 295 height 40
click at [966, 296] on input "22" at bounding box center [845, 282] width 295 height 40
click at [966, 296] on input "21" at bounding box center [845, 282] width 295 height 40
click at [966, 296] on input "20" at bounding box center [845, 282] width 295 height 40
click at [966, 296] on input "19" at bounding box center [845, 282] width 295 height 40
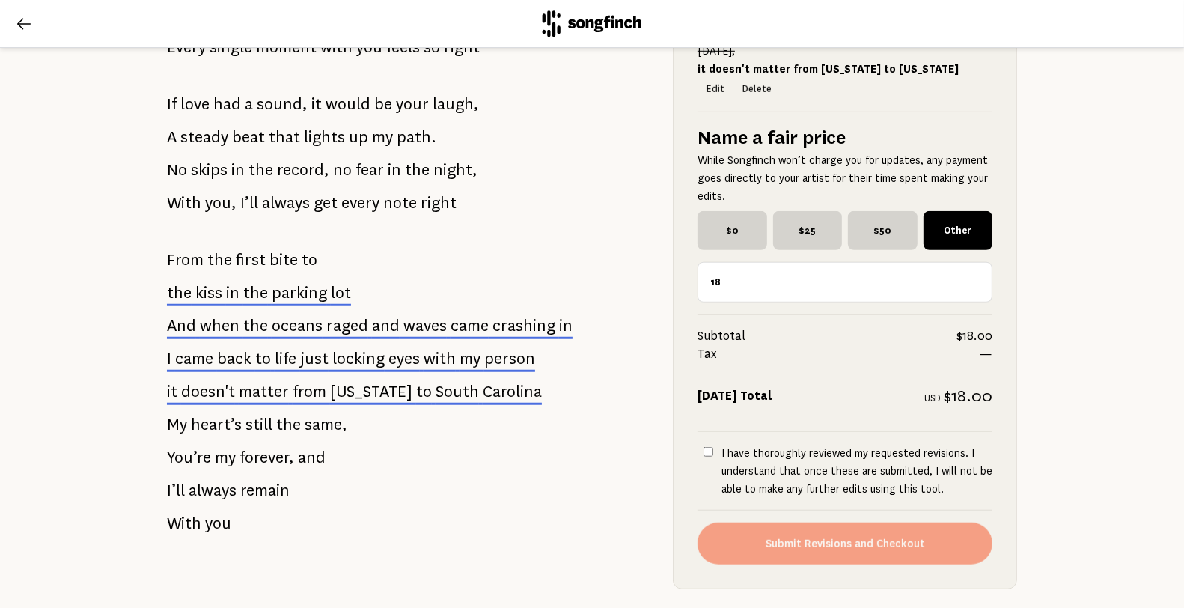
click at [966, 296] on input "18" at bounding box center [845, 282] width 295 height 40
click at [966, 296] on input "17" at bounding box center [845, 282] width 295 height 40
click at [966, 296] on input "16" at bounding box center [845, 282] width 295 height 40
click at [966, 296] on input "15" at bounding box center [845, 282] width 295 height 40
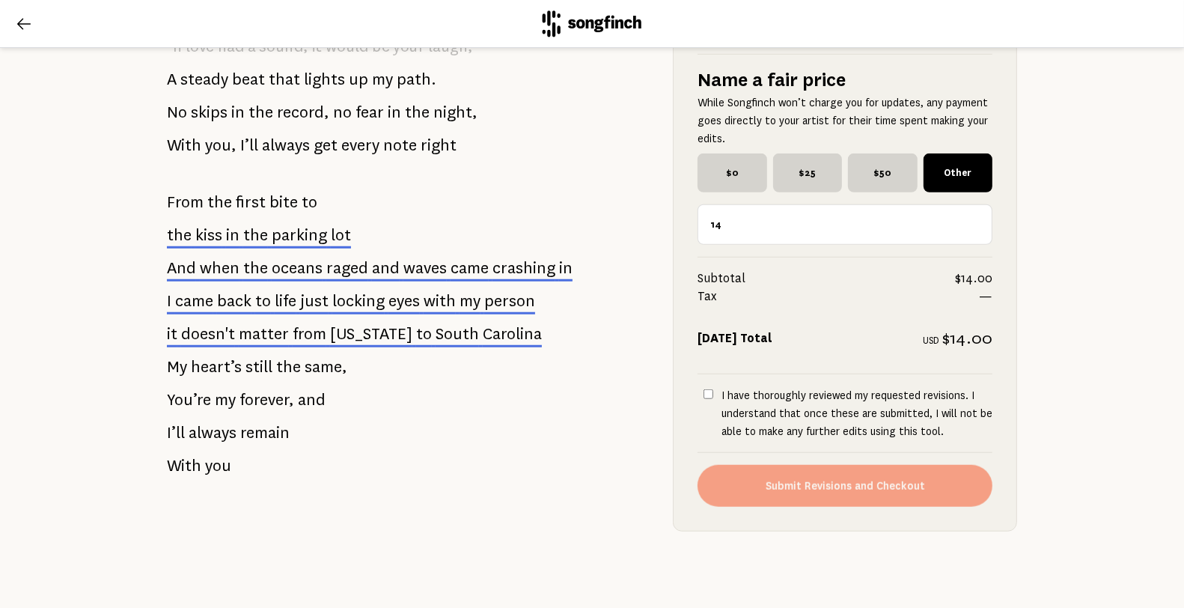
scroll to position [1174, 0]
type input "14"
click at [704, 388] on input "I have thoroughly reviewed my requested revisions. I understand that once these…" at bounding box center [709, 393] width 10 height 10
checkbox input "true"
